Goal: Task Accomplishment & Management: Manage account settings

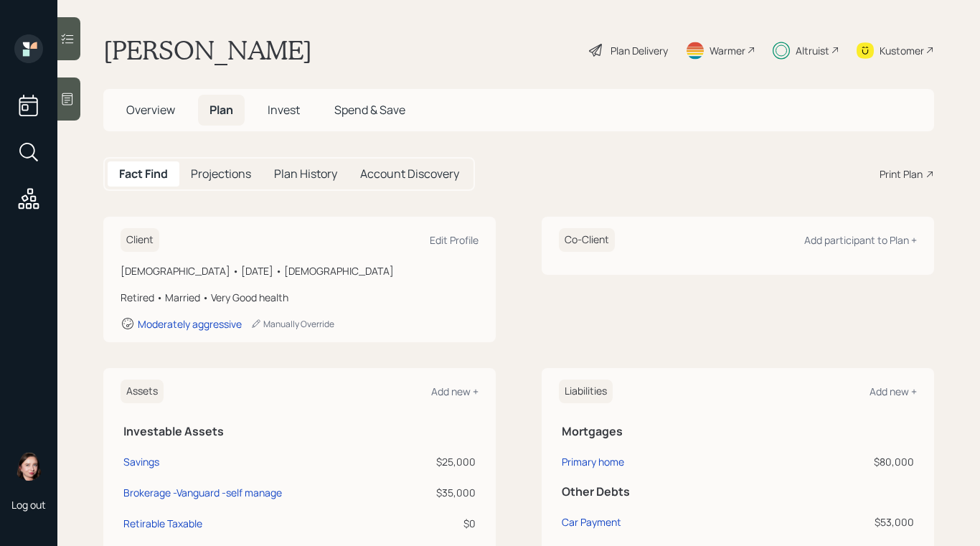
click at [291, 117] on span "Invest" at bounding box center [284, 110] width 32 height 16
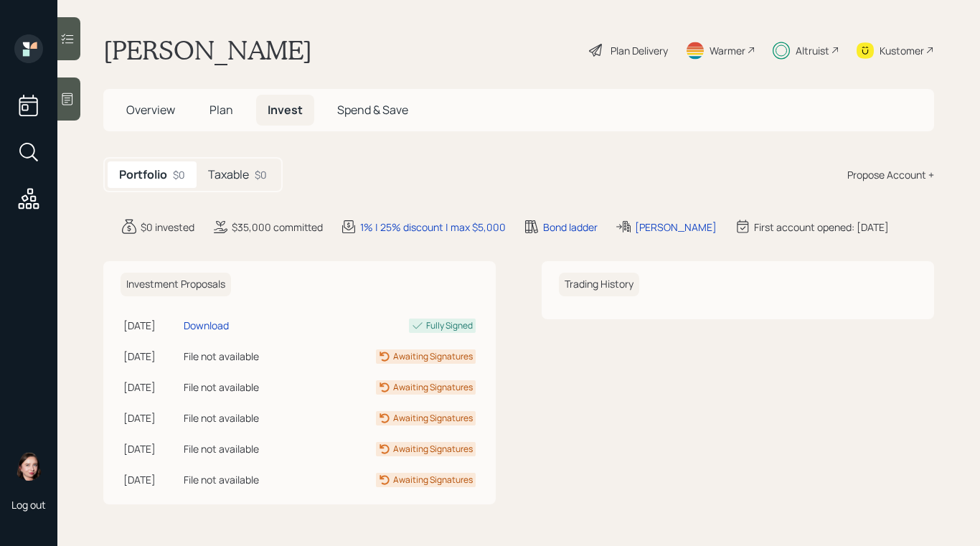
click at [252, 185] on div "Taxable $0" at bounding box center [238, 175] width 82 height 27
